Goal: Information Seeking & Learning: Learn about a topic

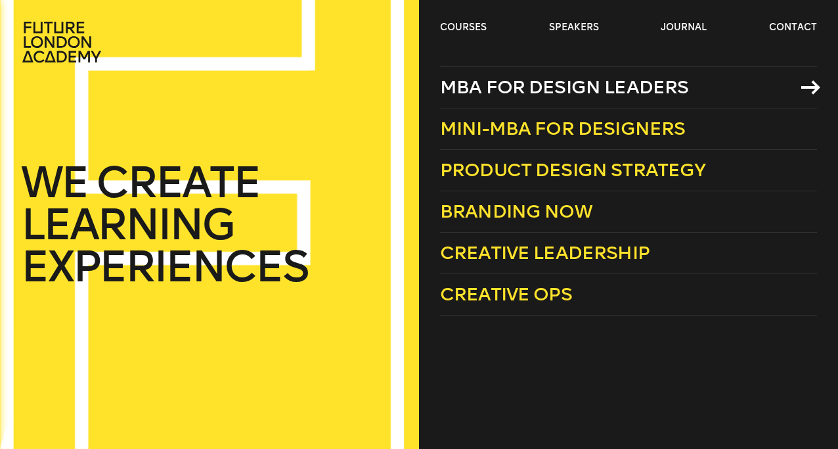
click at [484, 90] on span "MBA for Design Leaders" at bounding box center [564, 87] width 249 height 22
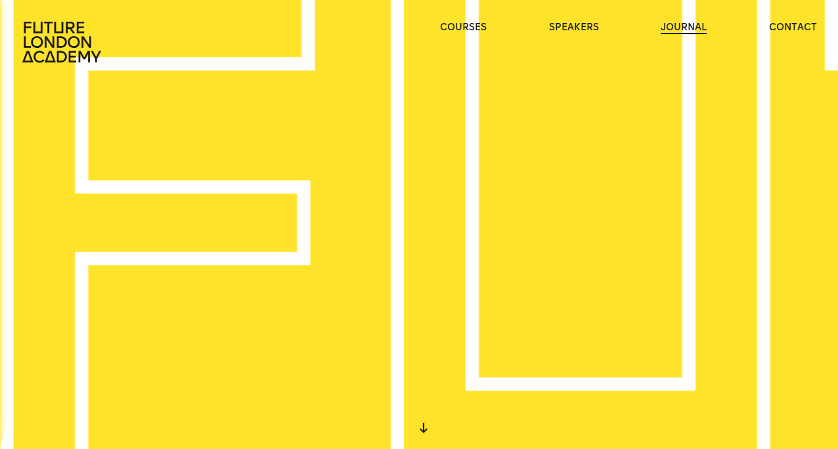
click at [693, 28] on link "journal" at bounding box center [684, 27] width 46 height 13
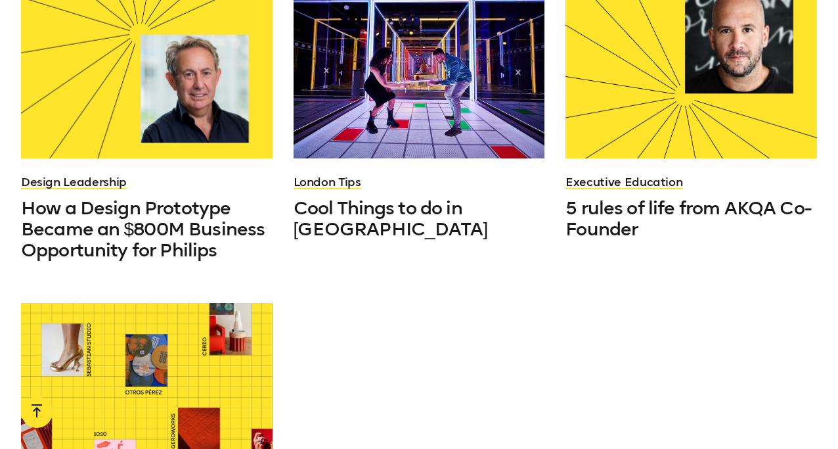
scroll to position [1112, 0]
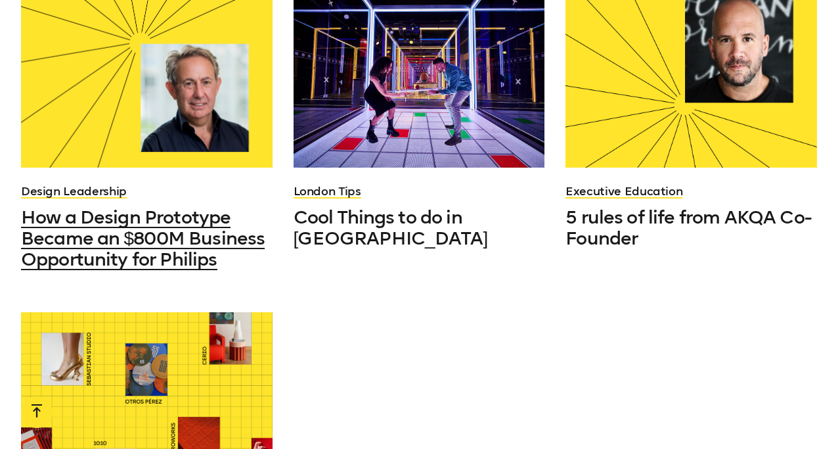
click at [177, 216] on span "How a Design Prototype Became an $800M Business Opportunity for Philips" at bounding box center [143, 238] width 244 height 64
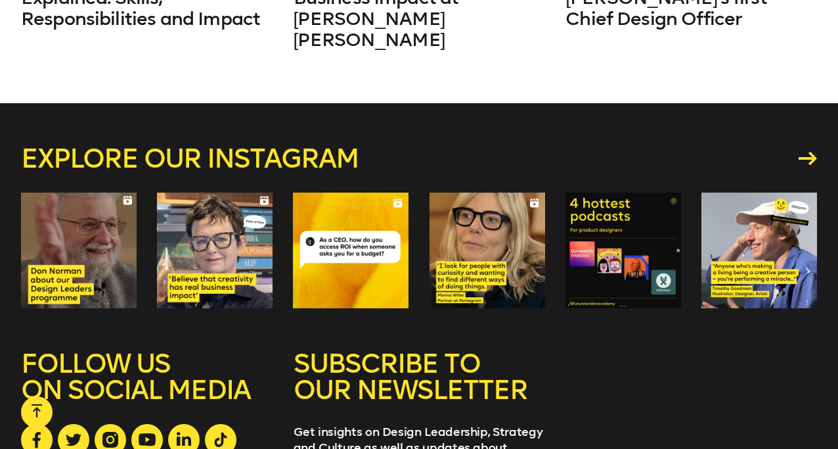
scroll to position [4252, 0]
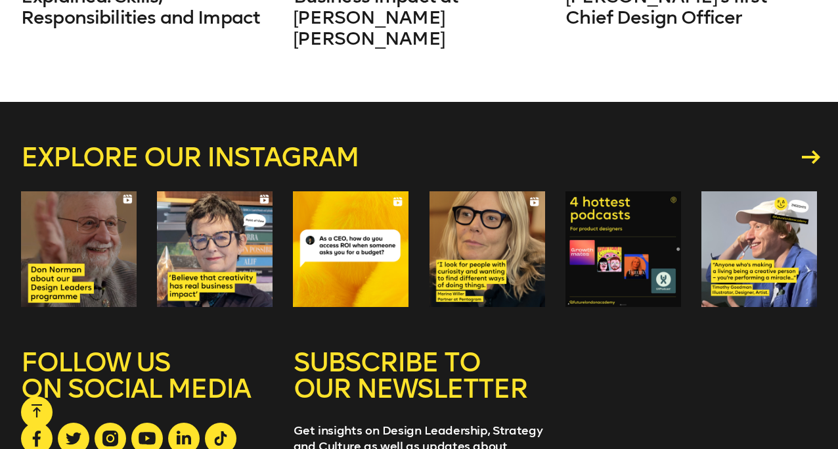
click at [813, 150] on icon at bounding box center [811, 157] width 18 height 14
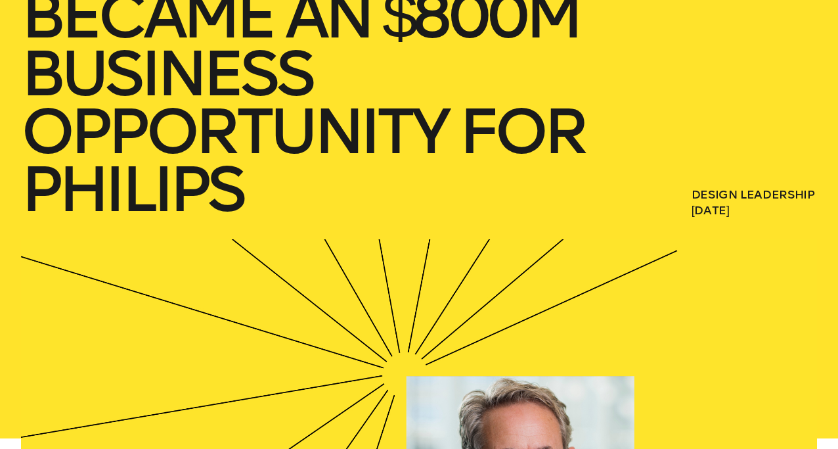
scroll to position [0, 0]
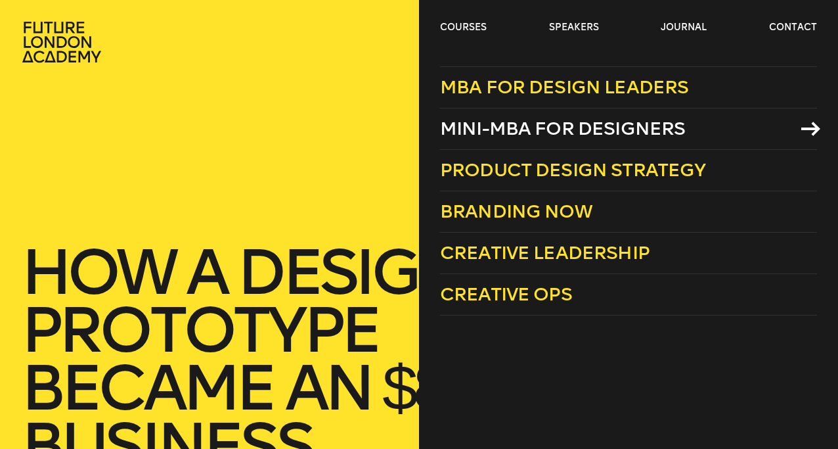
click at [490, 137] on span "Mini-MBA for Designers" at bounding box center [563, 129] width 246 height 22
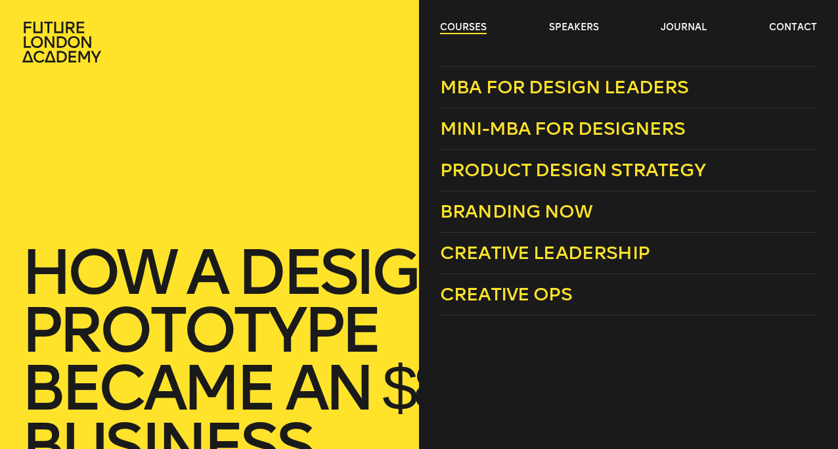
click at [464, 28] on link "courses" at bounding box center [463, 27] width 47 height 13
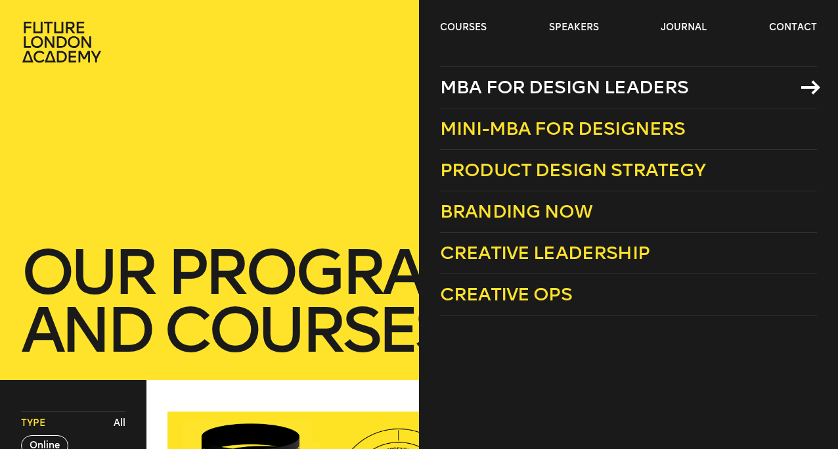
click at [489, 94] on span "MBA for Design Leaders" at bounding box center [564, 87] width 249 height 22
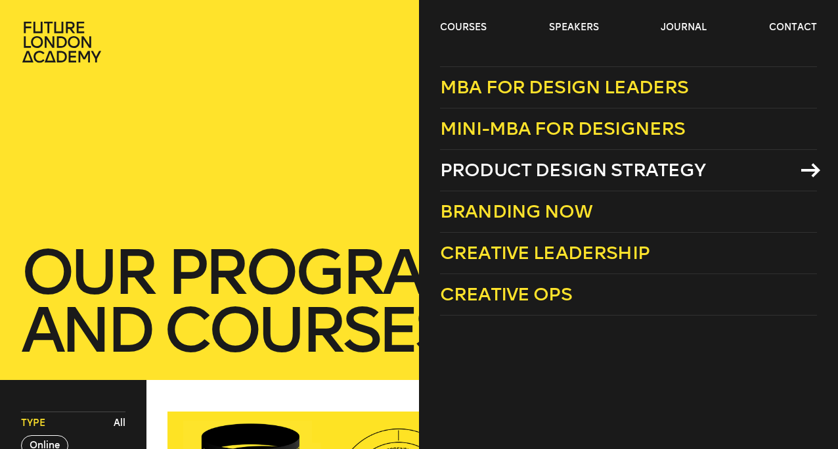
click at [485, 170] on span "Product Design Strategy" at bounding box center [573, 170] width 266 height 22
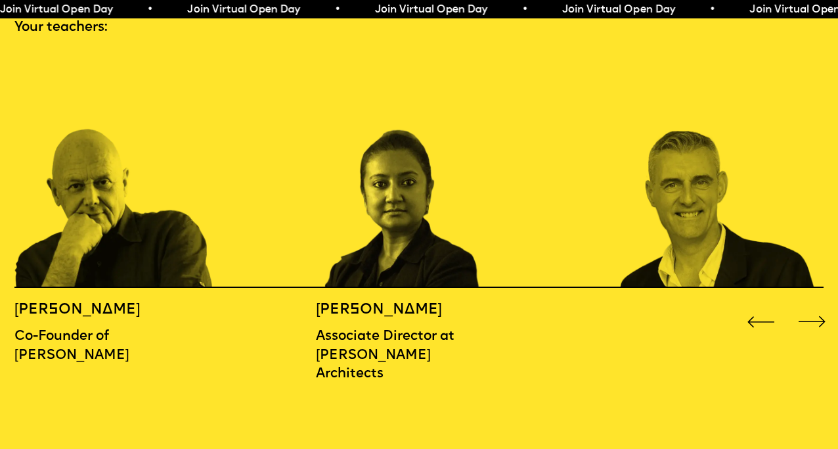
scroll to position [1313, 0]
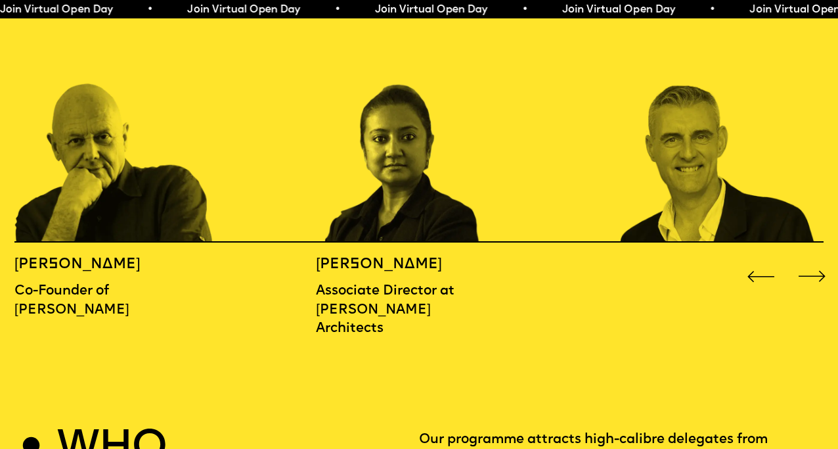
click at [812, 260] on div "Next slide" at bounding box center [812, 277] width 34 height 34
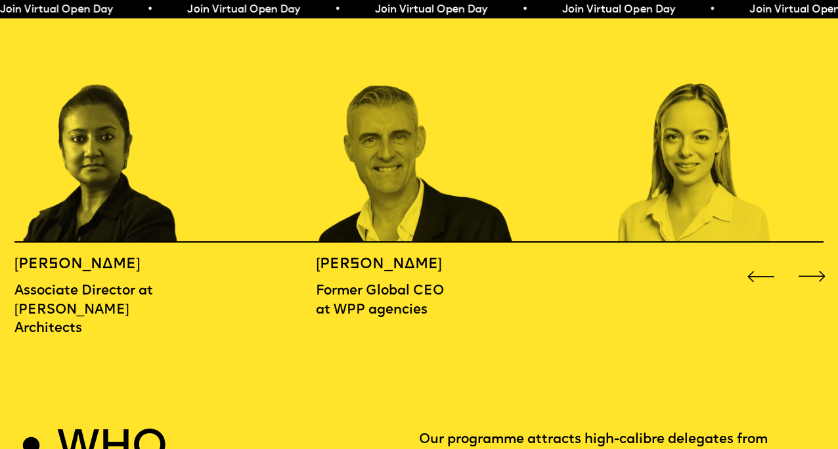
click at [812, 260] on div "Next slide" at bounding box center [812, 277] width 34 height 34
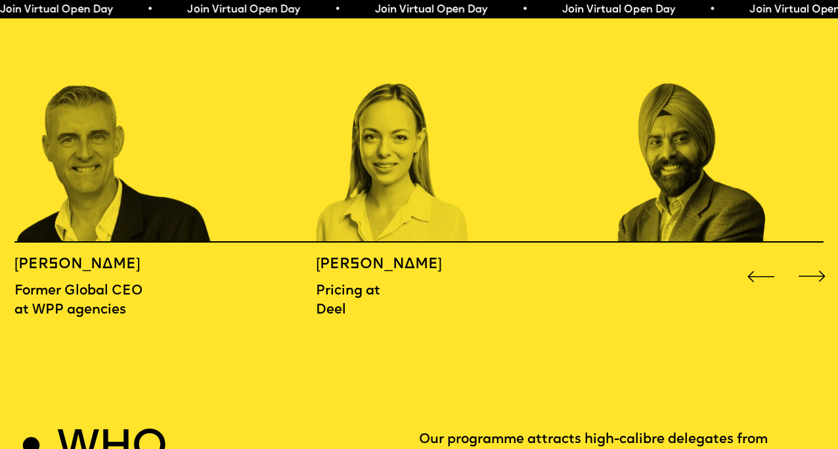
click at [811, 260] on div "Next slide" at bounding box center [812, 277] width 34 height 34
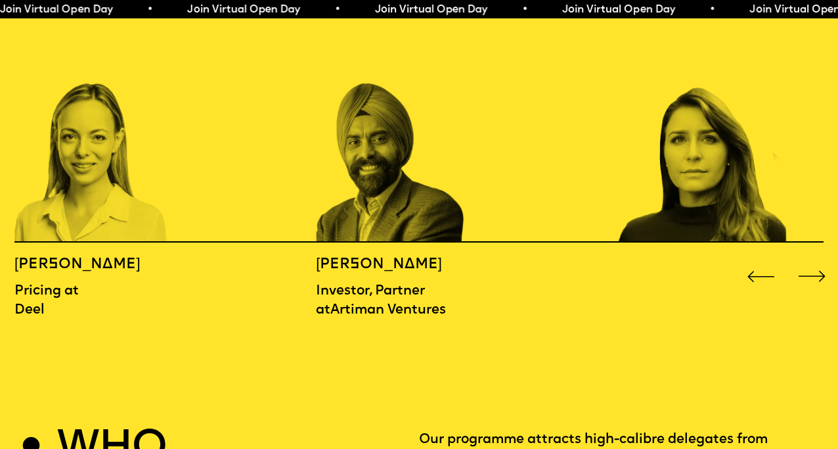
click at [22, 256] on h5 "Martina Presnajderova" at bounding box center [114, 265] width 201 height 18
click at [72, 256] on h5 "Martina Presnajderova" at bounding box center [114, 265] width 201 height 18
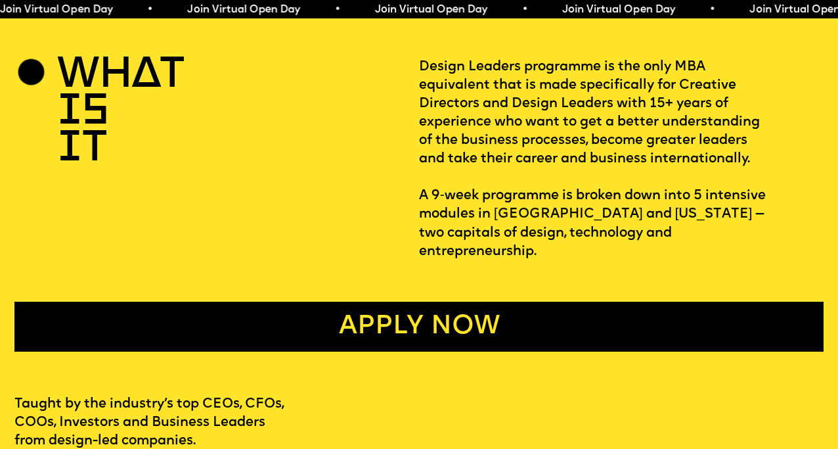
scroll to position [0, 0]
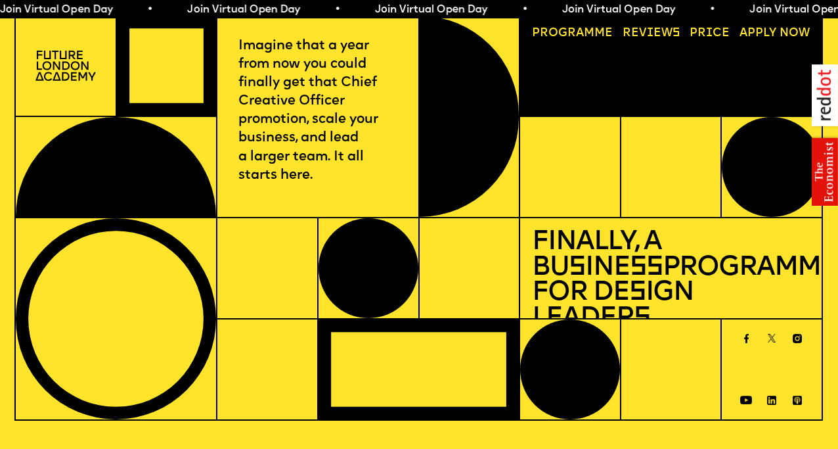
click at [717, 31] on link "Price" at bounding box center [711, 33] width 52 height 23
click at [576, 35] on span "a" at bounding box center [580, 33] width 8 height 11
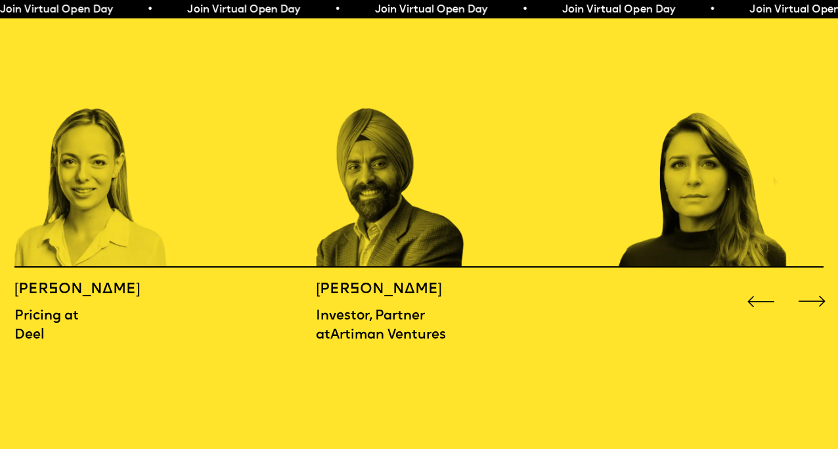
scroll to position [1289, 0]
click at [127, 280] on h5 "Martina Presnajderova" at bounding box center [114, 289] width 201 height 18
click at [35, 306] on p "Pricing at Deel" at bounding box center [114, 324] width 201 height 37
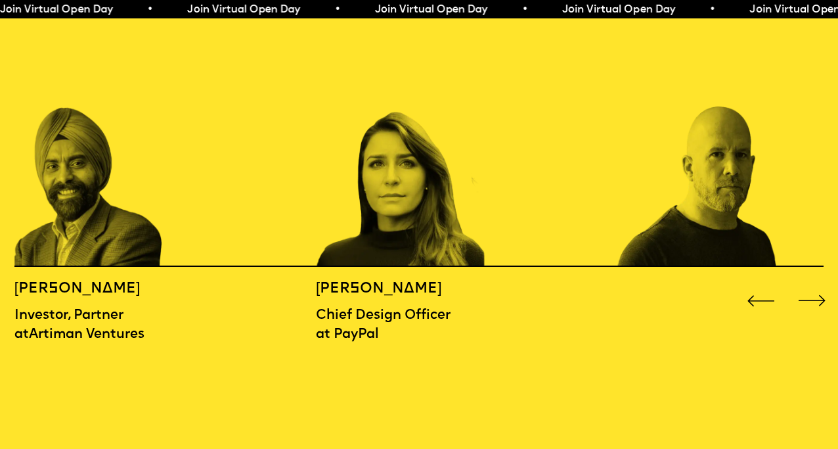
click at [378, 306] on p "Chief Design Officer at PayPal" at bounding box center [391, 324] width 151 height 37
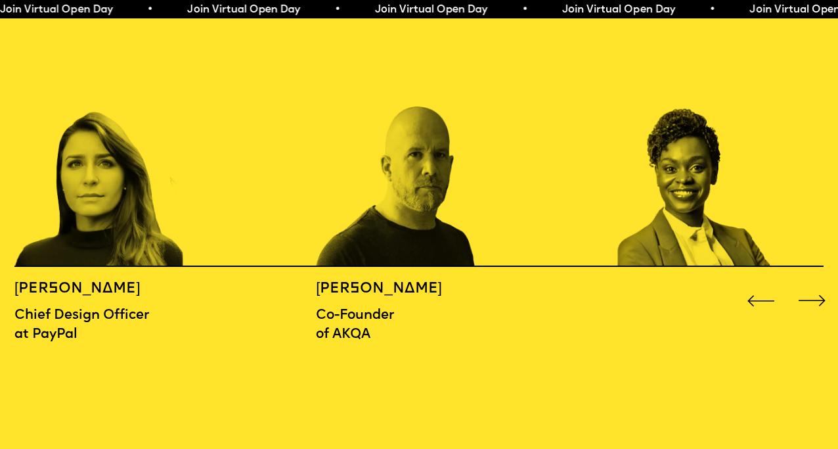
click at [813, 284] on div "Next slide" at bounding box center [812, 301] width 34 height 34
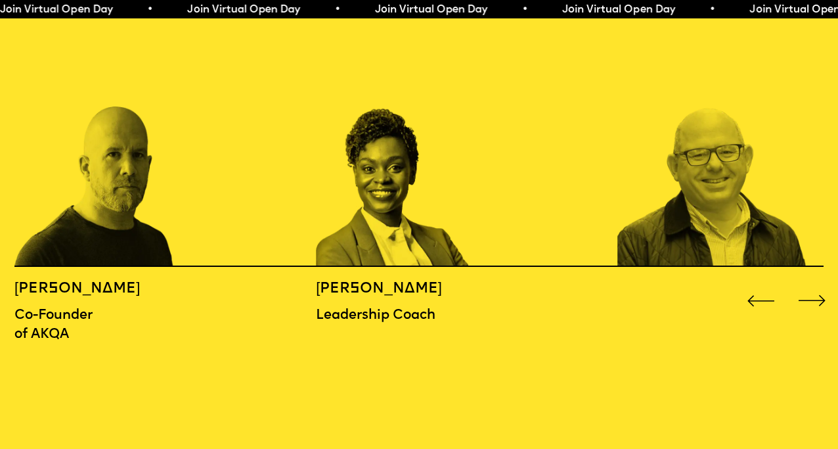
click at [813, 284] on div "Next slide" at bounding box center [812, 301] width 34 height 34
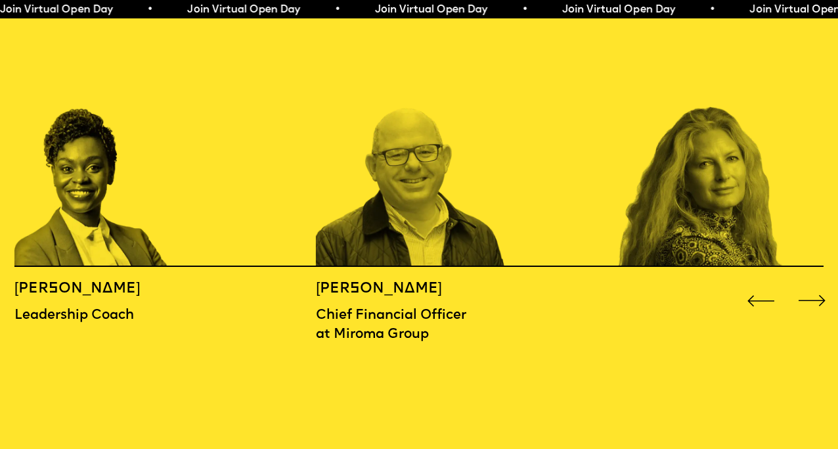
click at [813, 284] on div "Next slide" at bounding box center [812, 301] width 34 height 34
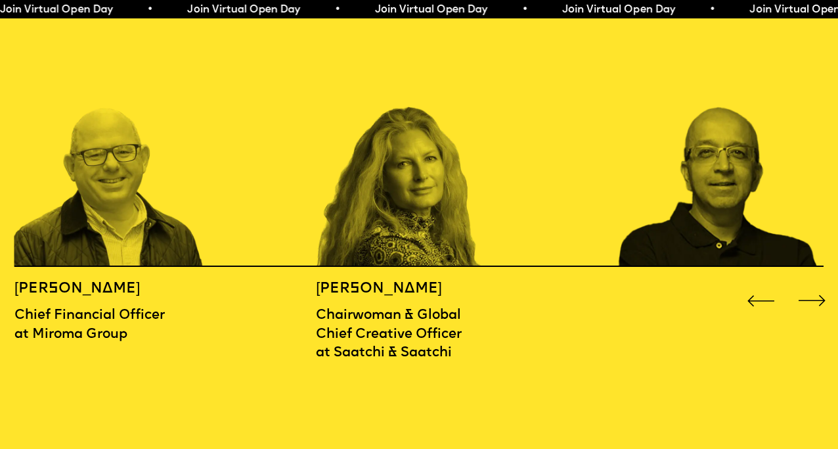
click at [813, 284] on div "Next slide" at bounding box center [812, 301] width 34 height 34
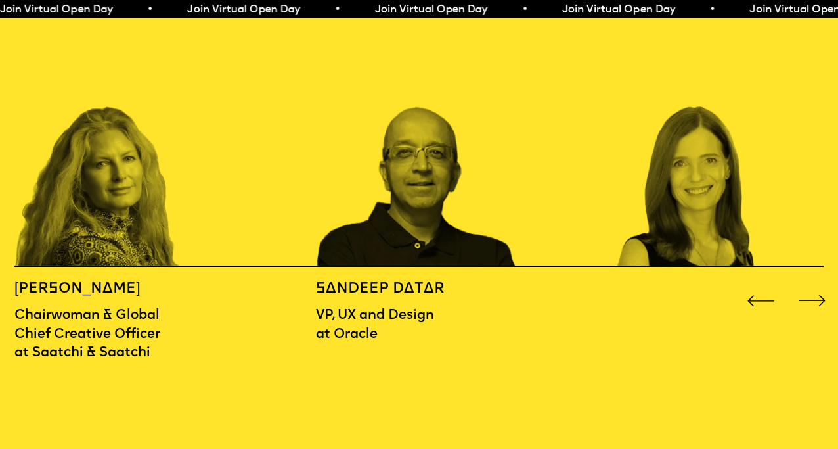
click at [811, 284] on div "Next slide" at bounding box center [812, 301] width 34 height 34
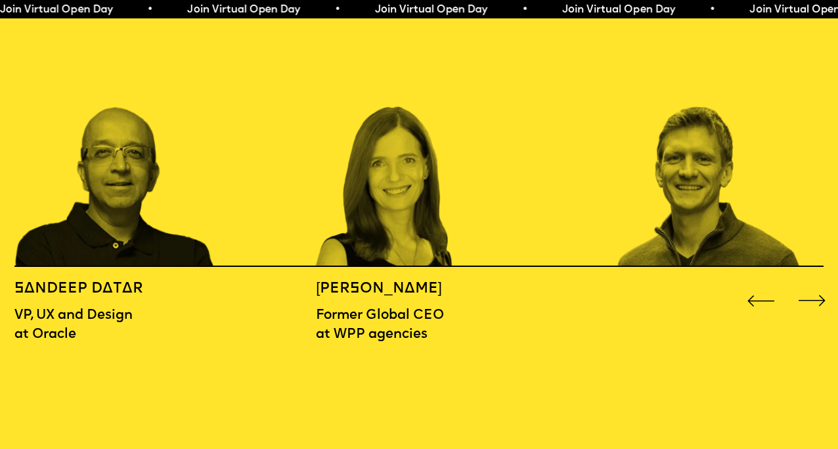
click at [811, 284] on div "Next slide" at bounding box center [812, 301] width 34 height 34
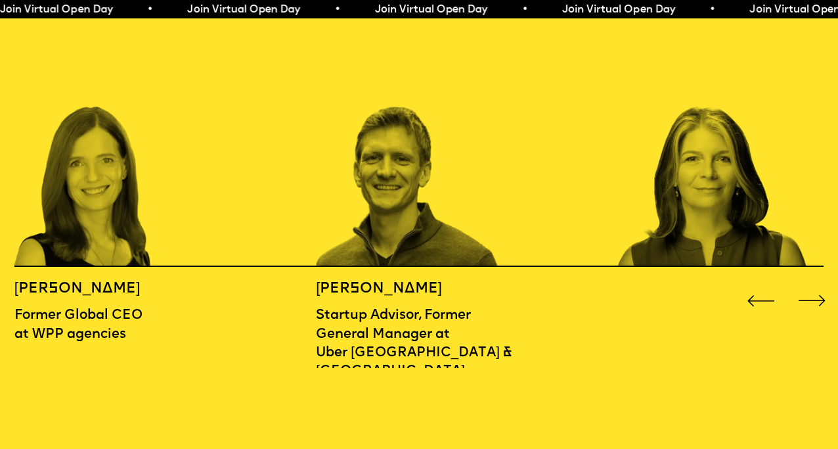
click at [810, 284] on div "Next slide" at bounding box center [812, 301] width 34 height 34
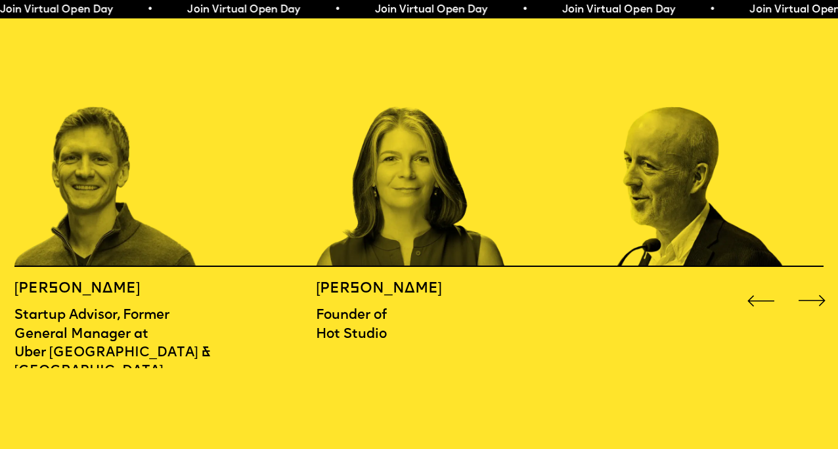
click at [809, 284] on div "Next slide" at bounding box center [812, 301] width 34 height 34
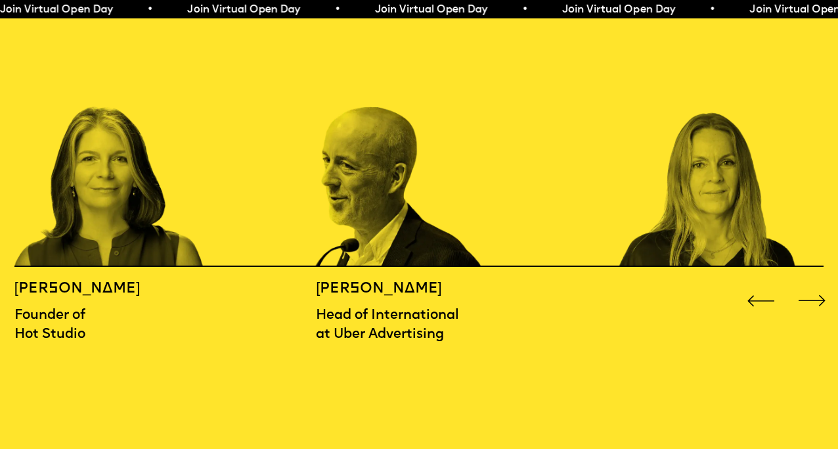
click at [808, 284] on div "Next slide" at bounding box center [812, 301] width 34 height 34
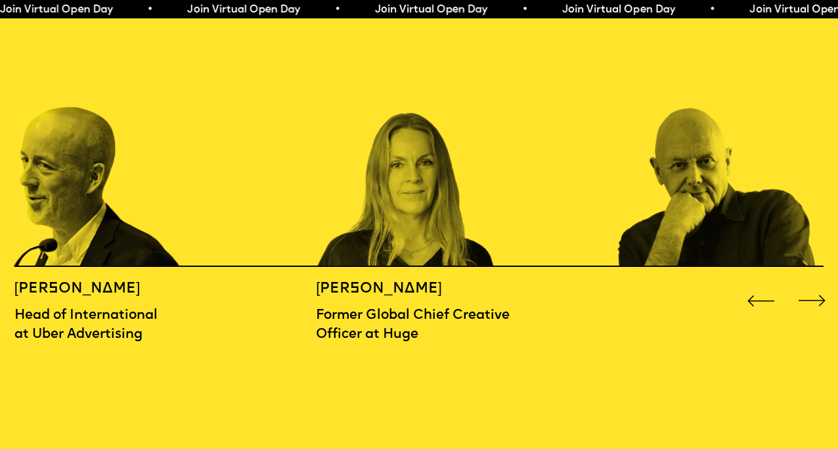
click at [806, 284] on div "Next slide" at bounding box center [812, 301] width 34 height 34
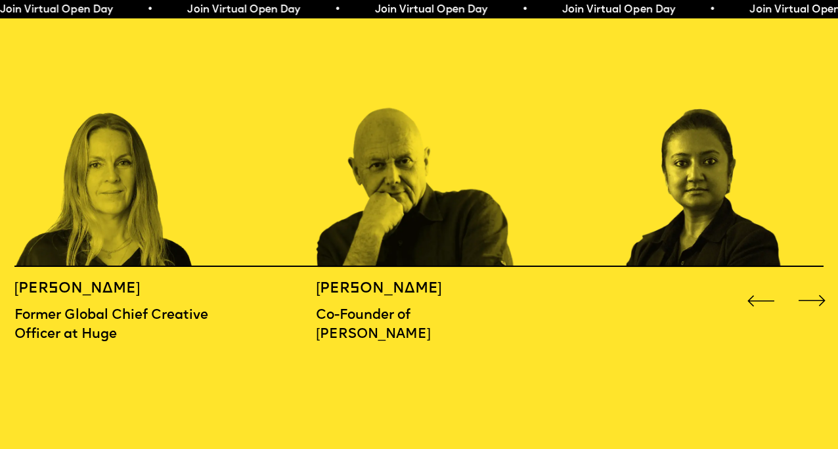
click at [805, 284] on div "Next slide" at bounding box center [812, 301] width 34 height 34
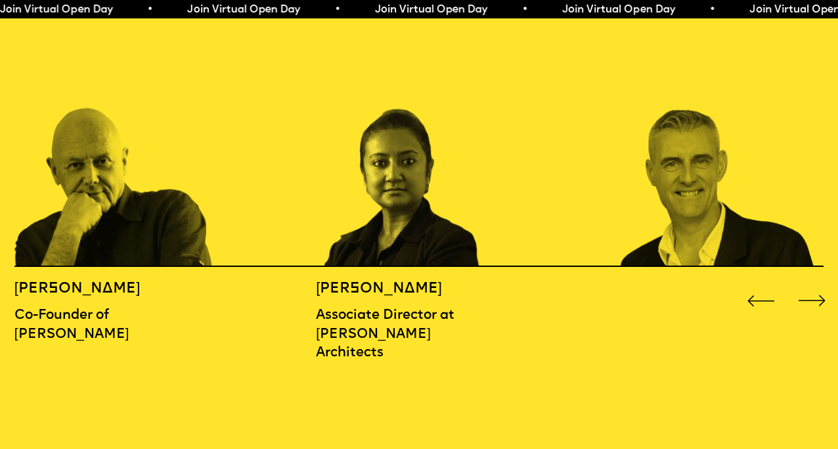
click at [804, 284] on div "Next slide" at bounding box center [812, 301] width 34 height 34
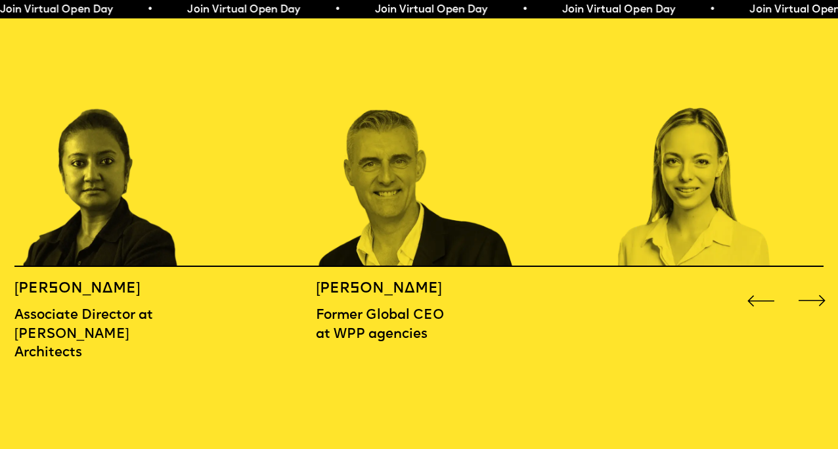
click at [804, 284] on div "Next slide" at bounding box center [812, 301] width 34 height 34
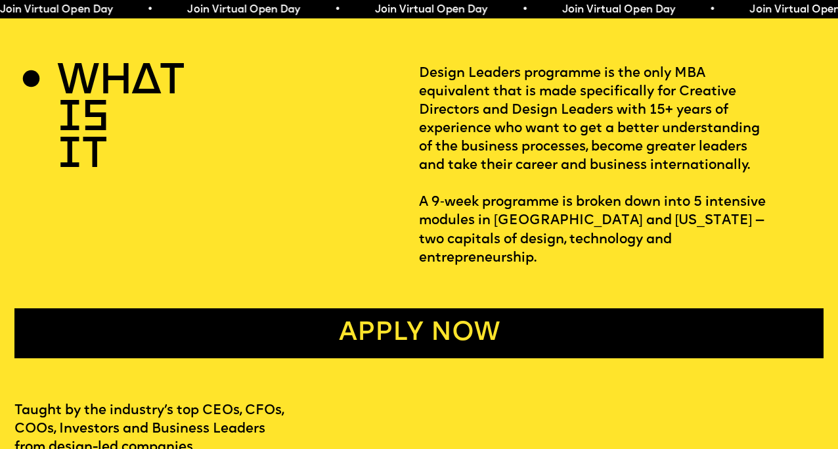
scroll to position [0, 0]
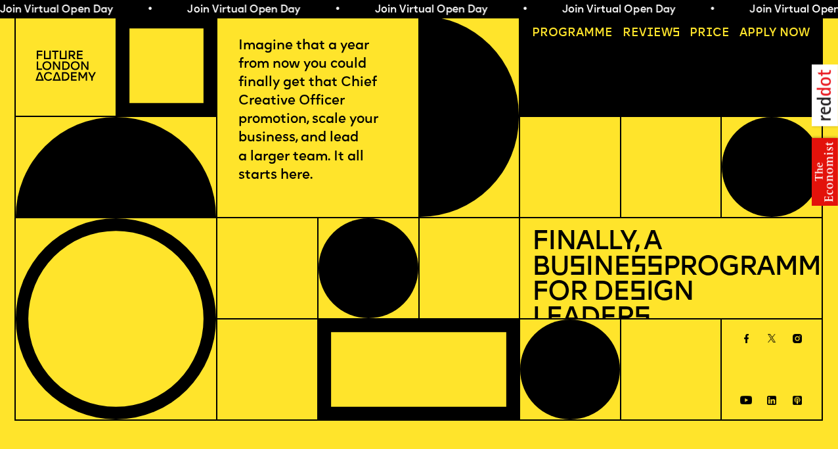
click at [719, 26] on link "Price" at bounding box center [711, 33] width 52 height 23
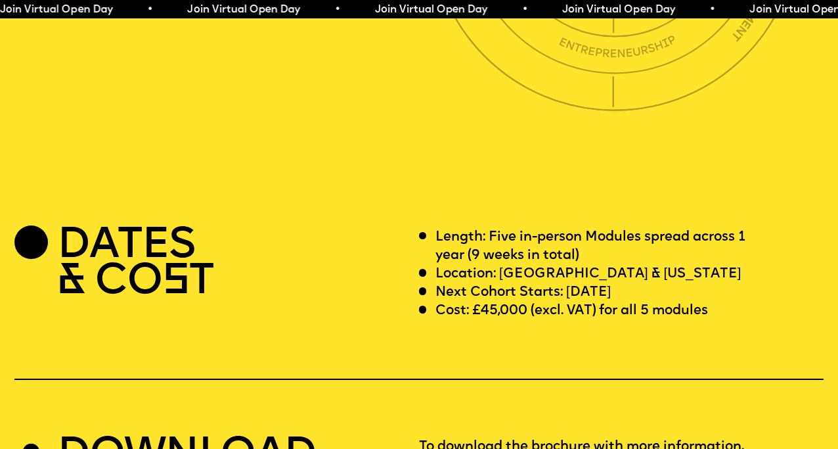
scroll to position [3262, 0]
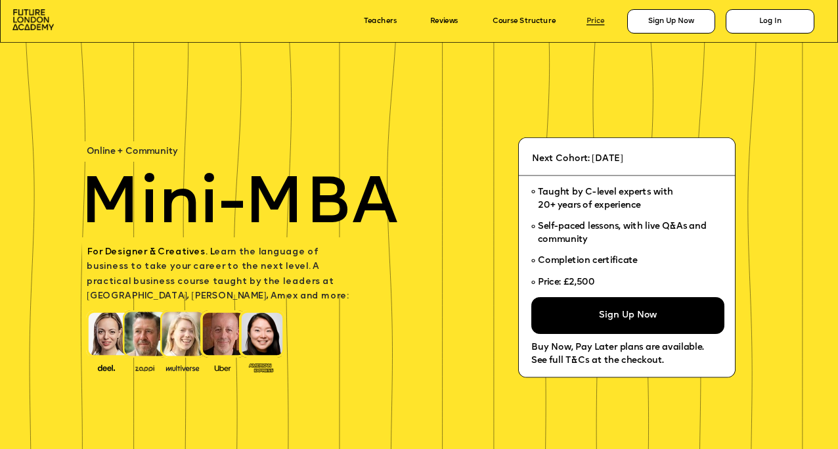
click at [596, 20] on link "Price" at bounding box center [596, 21] width 18 height 8
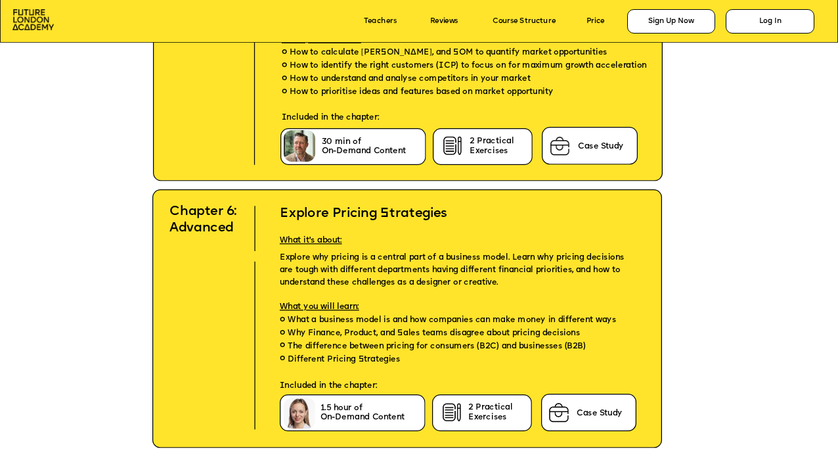
scroll to position [3963, 0]
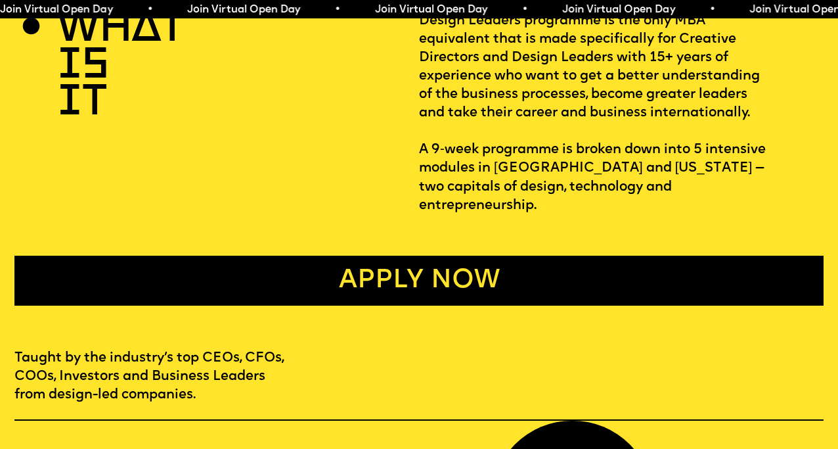
scroll to position [498, 0]
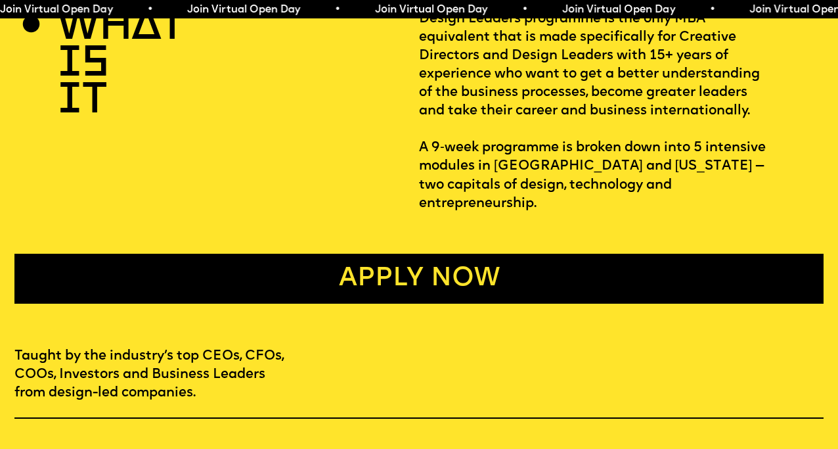
click at [450, 259] on link "Apply now" at bounding box center [418, 279] width 809 height 50
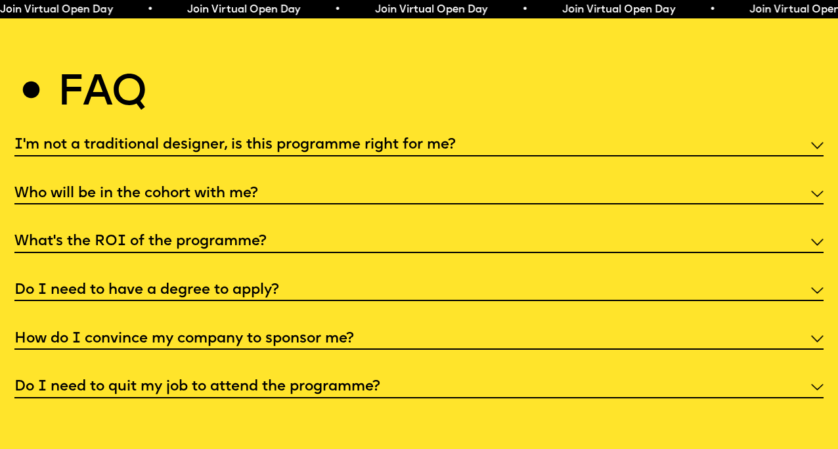
scroll to position [4330, 0]
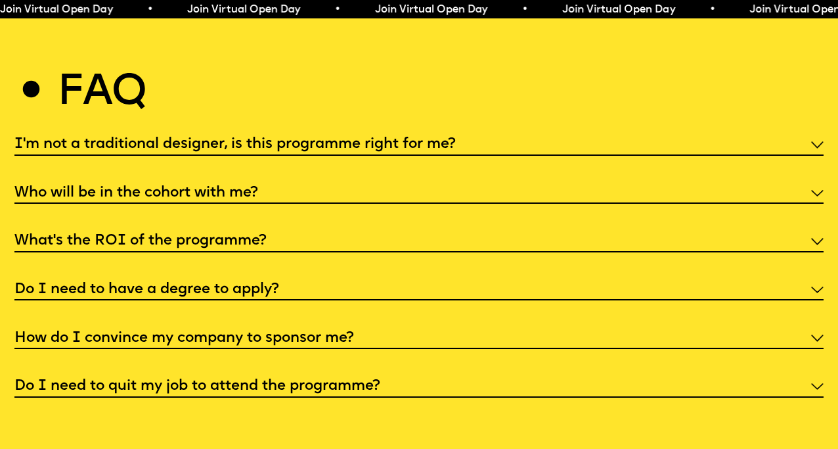
click at [263, 138] on h5 "I'm not a traditional designer, is this programme right for me?" at bounding box center [235, 144] width 442 height 13
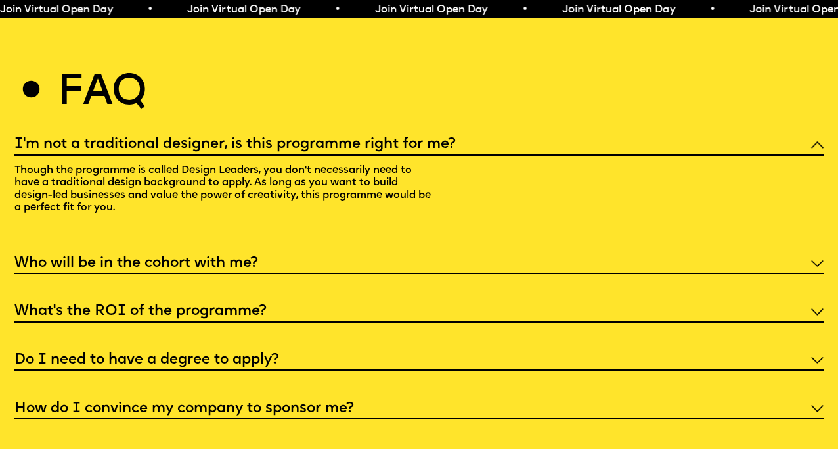
click at [231, 305] on h5 "What’s the ROI of the programme?" at bounding box center [140, 311] width 252 height 13
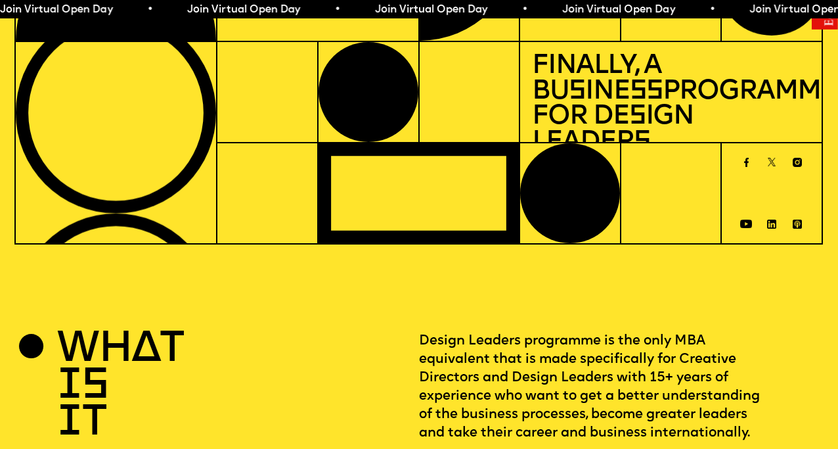
scroll to position [0, 0]
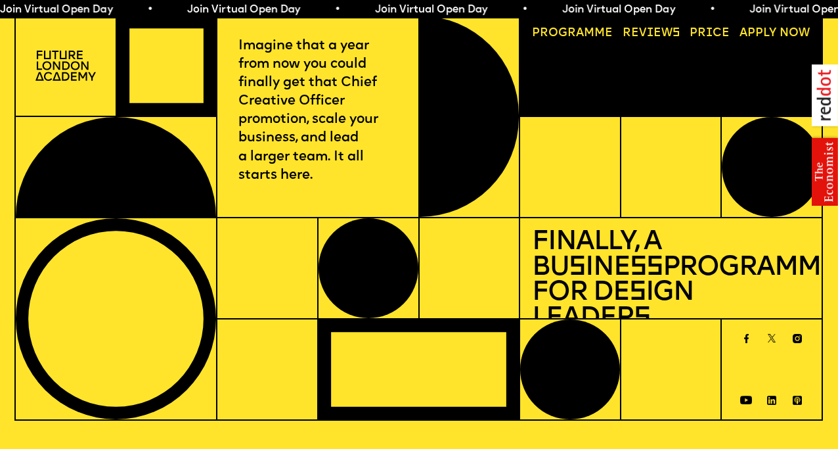
click at [826, 183] on img at bounding box center [825, 134] width 26 height 141
click at [472, 5] on span "Join Virtual Open Day • Join Virtual Open Day • Join Virtual Open Day • Join Vi…" at bounding box center [469, 10] width 938 height 11
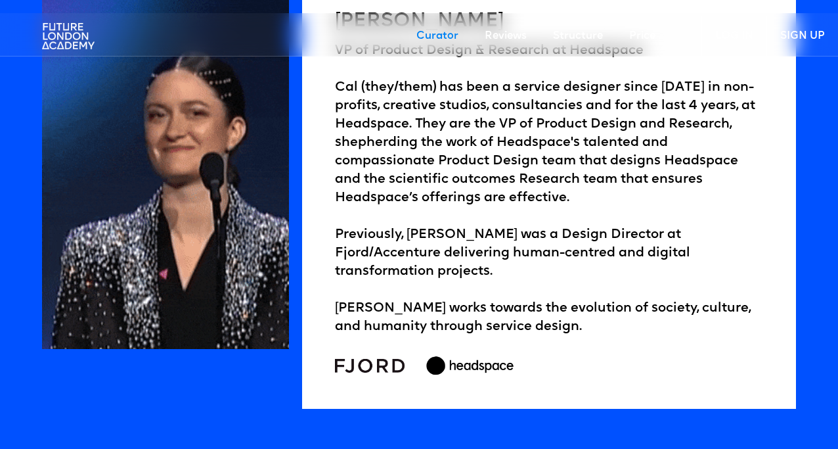
scroll to position [1997, 0]
